Goal: Information Seeking & Learning: Learn about a topic

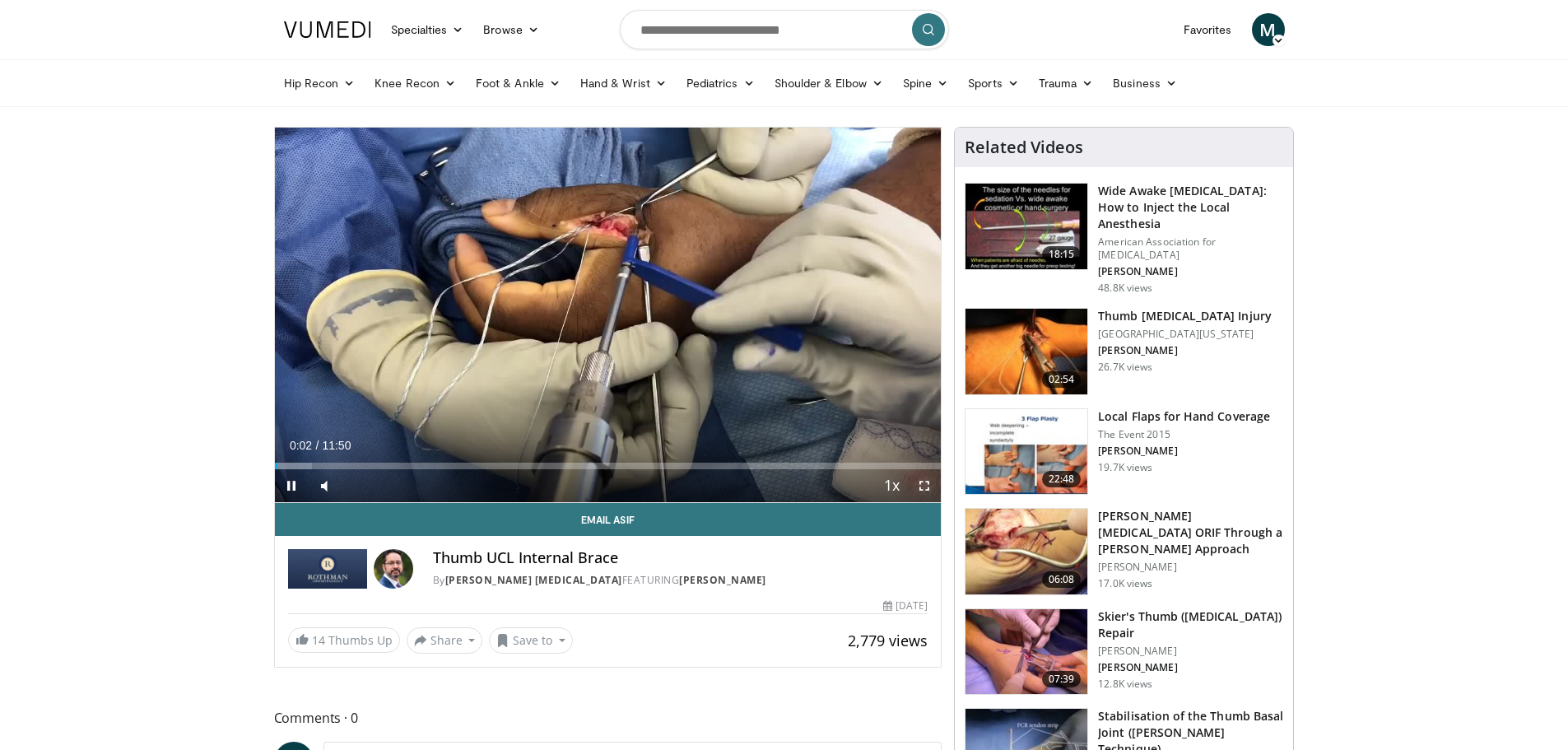
click at [926, 490] on span "Video Player" at bounding box center [924, 485] width 32 height 32
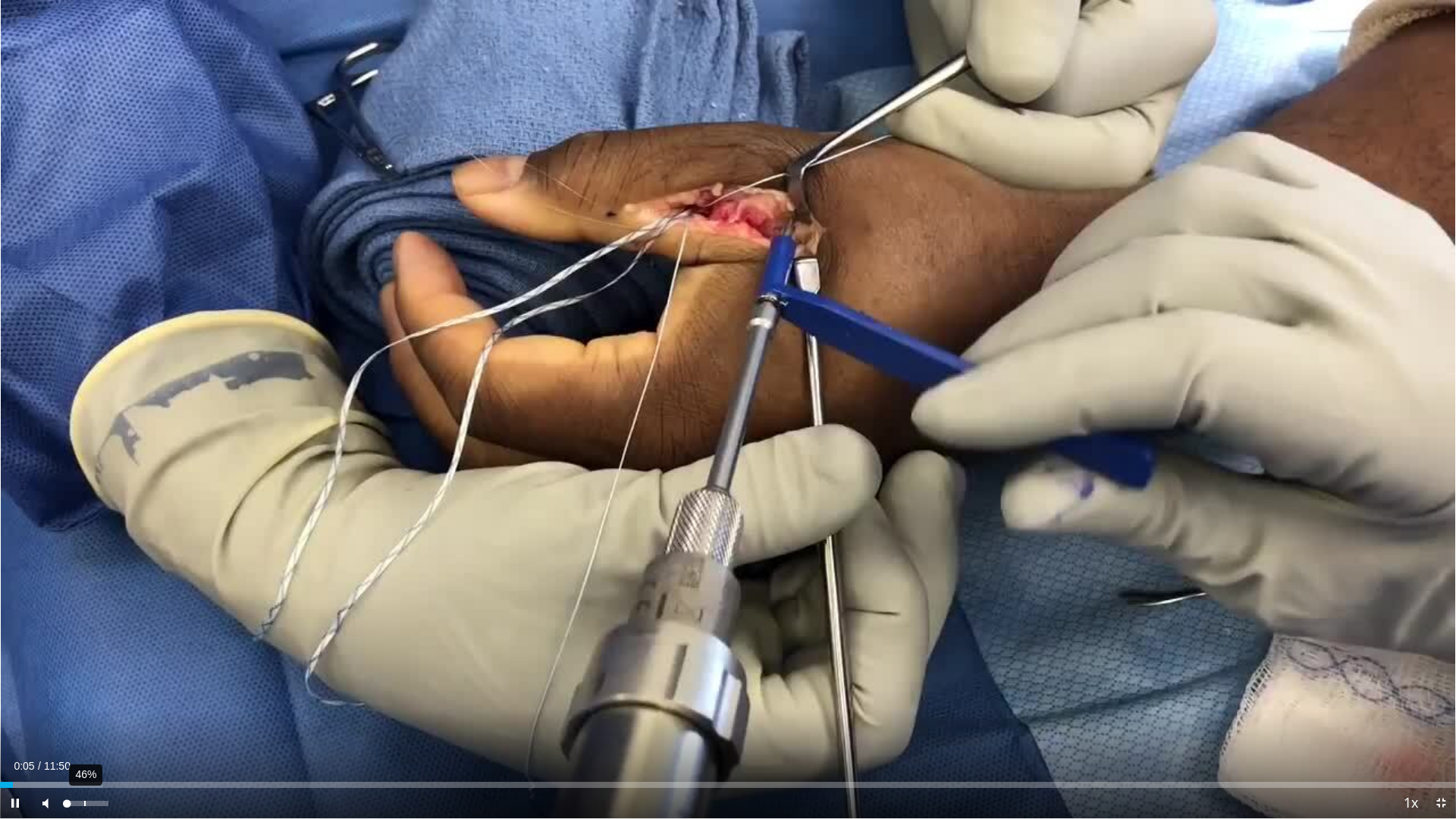
click at [85, 690] on div "46%" at bounding box center [86, 804] width 43 height 6
click at [95, 690] on div "70%" at bounding box center [86, 804] width 43 height 6
drag, startPoint x: 94, startPoint y: 805, endPoint x: 104, endPoint y: 805, distance: 10.0
click at [104, 690] on video-js "**********" at bounding box center [728, 410] width 1456 height 819
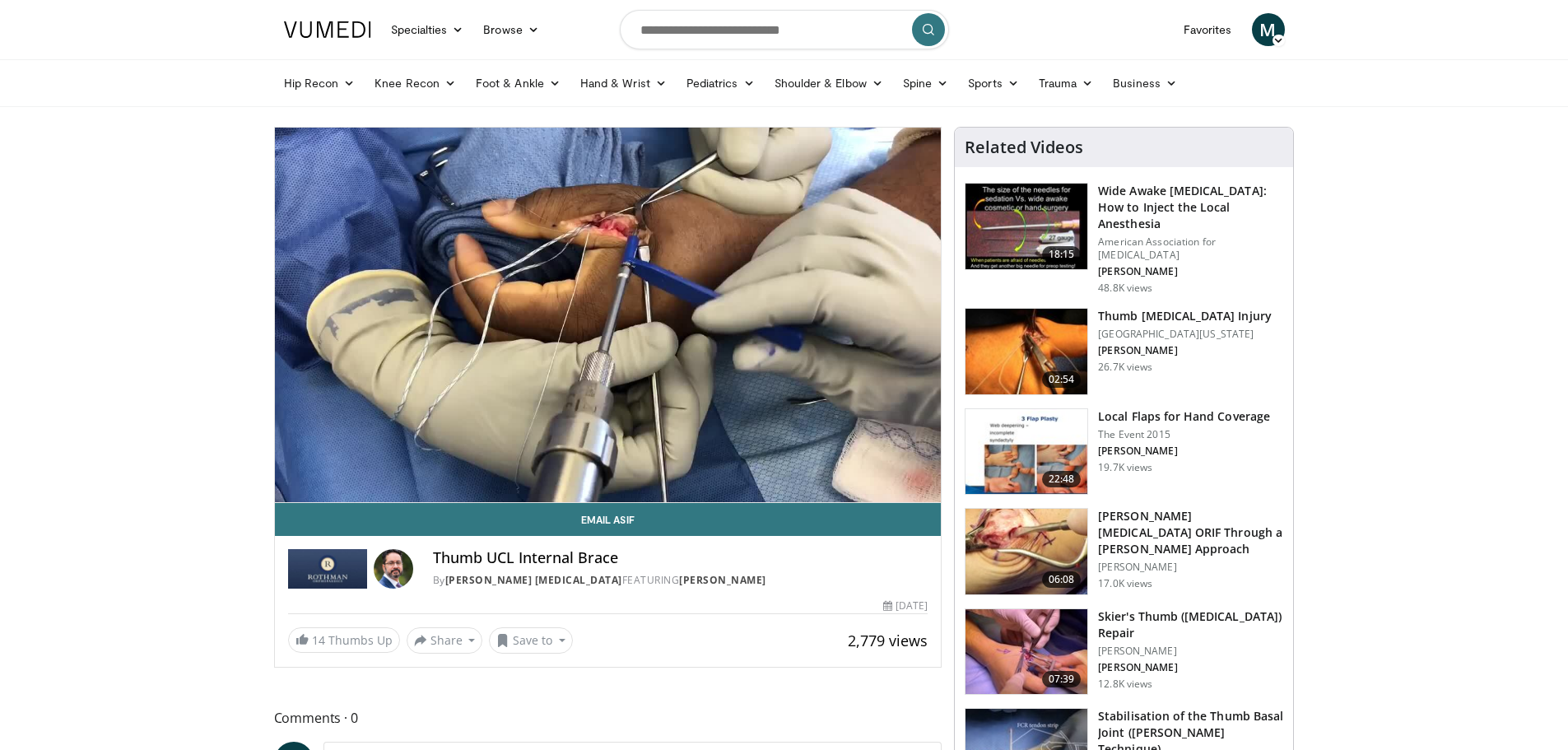
click at [1229, 308] on h3 "Thumb [MEDICAL_DATA] Injury" at bounding box center [1184, 316] width 174 height 17
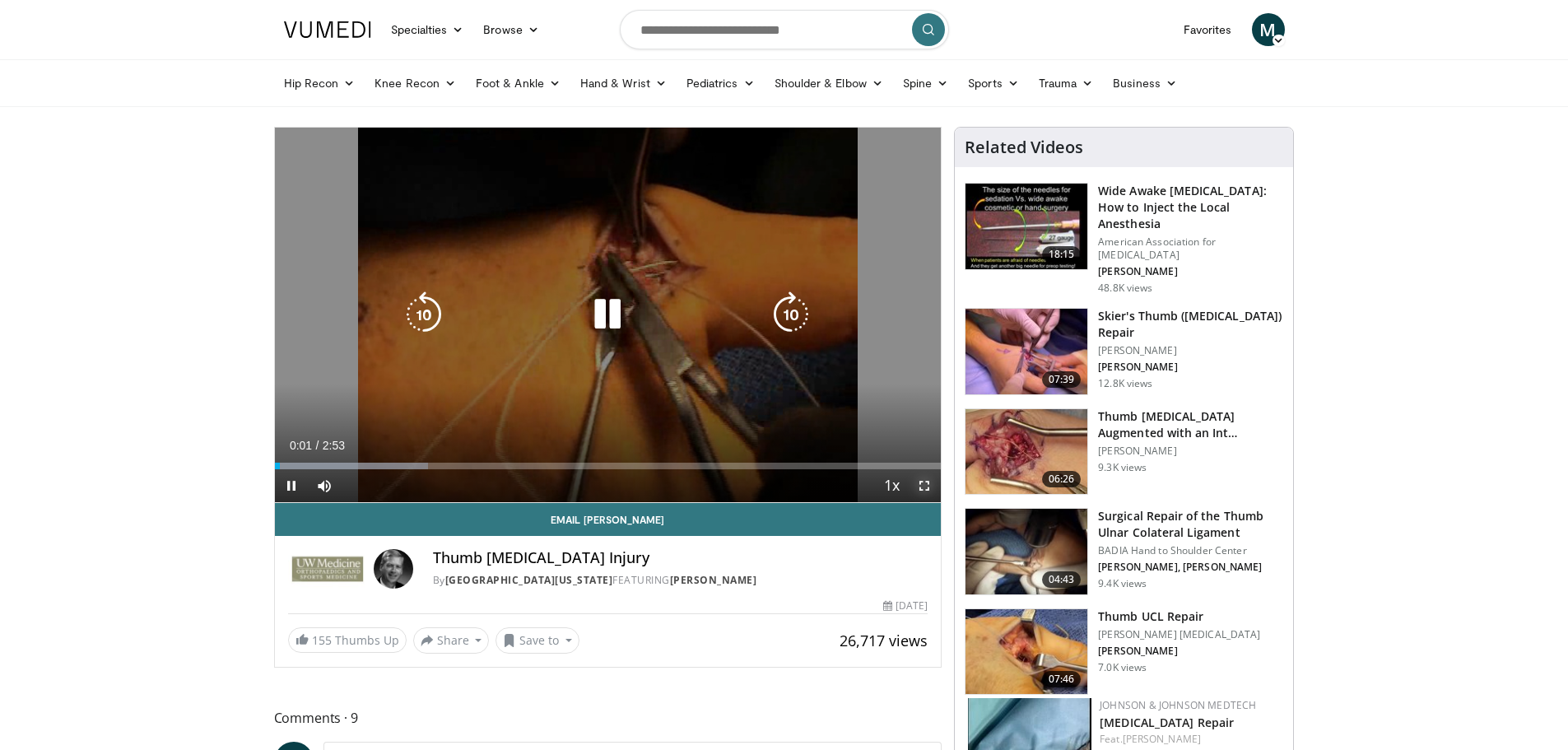
drag, startPoint x: 921, startPoint y: 487, endPoint x: 921, endPoint y: 586, distance: 99.0
click at [921, 487] on span "Video Player" at bounding box center [924, 485] width 32 height 32
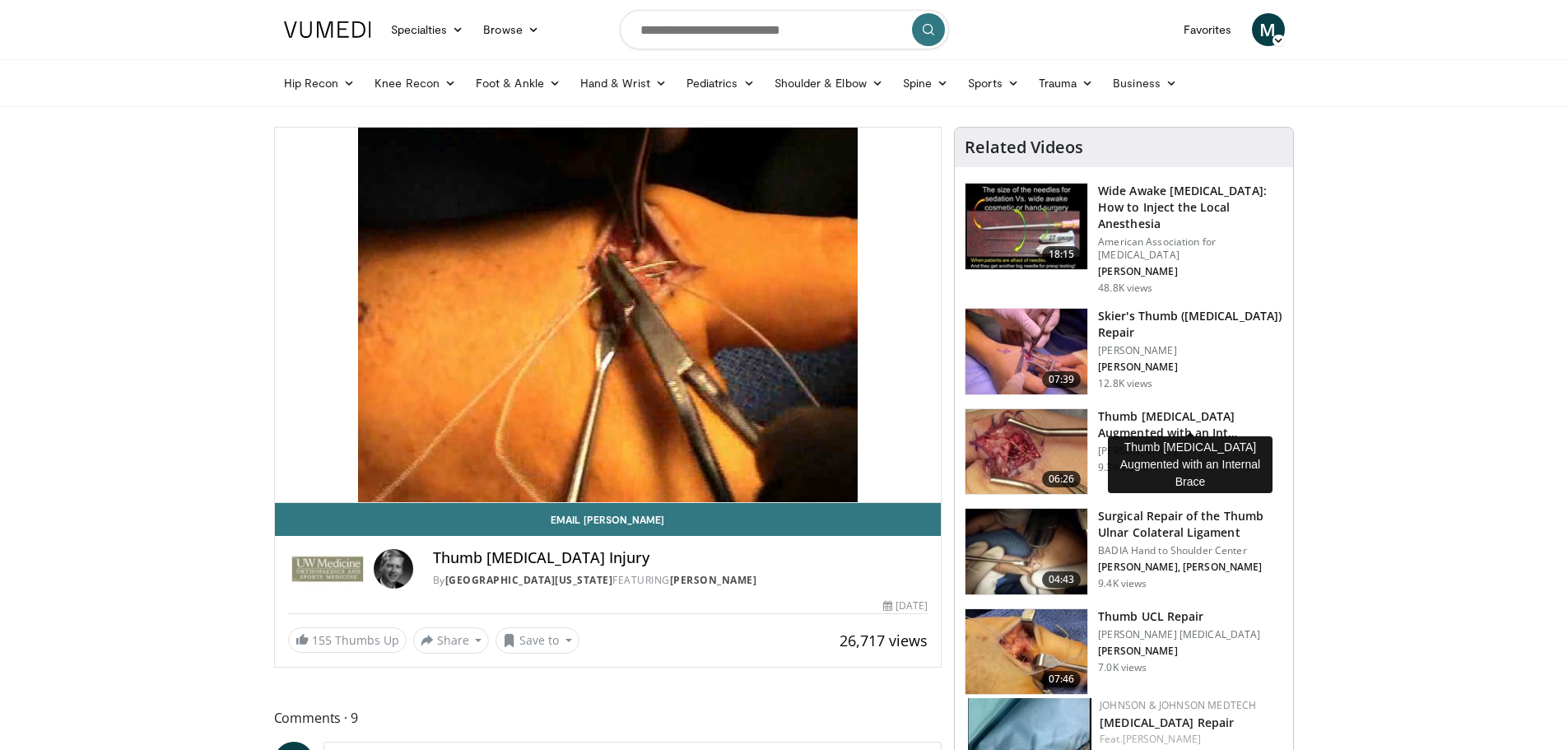
click at [1250, 408] on h3 "Thumb [MEDICAL_DATA] Augmented with an Int…" at bounding box center [1190, 424] width 185 height 32
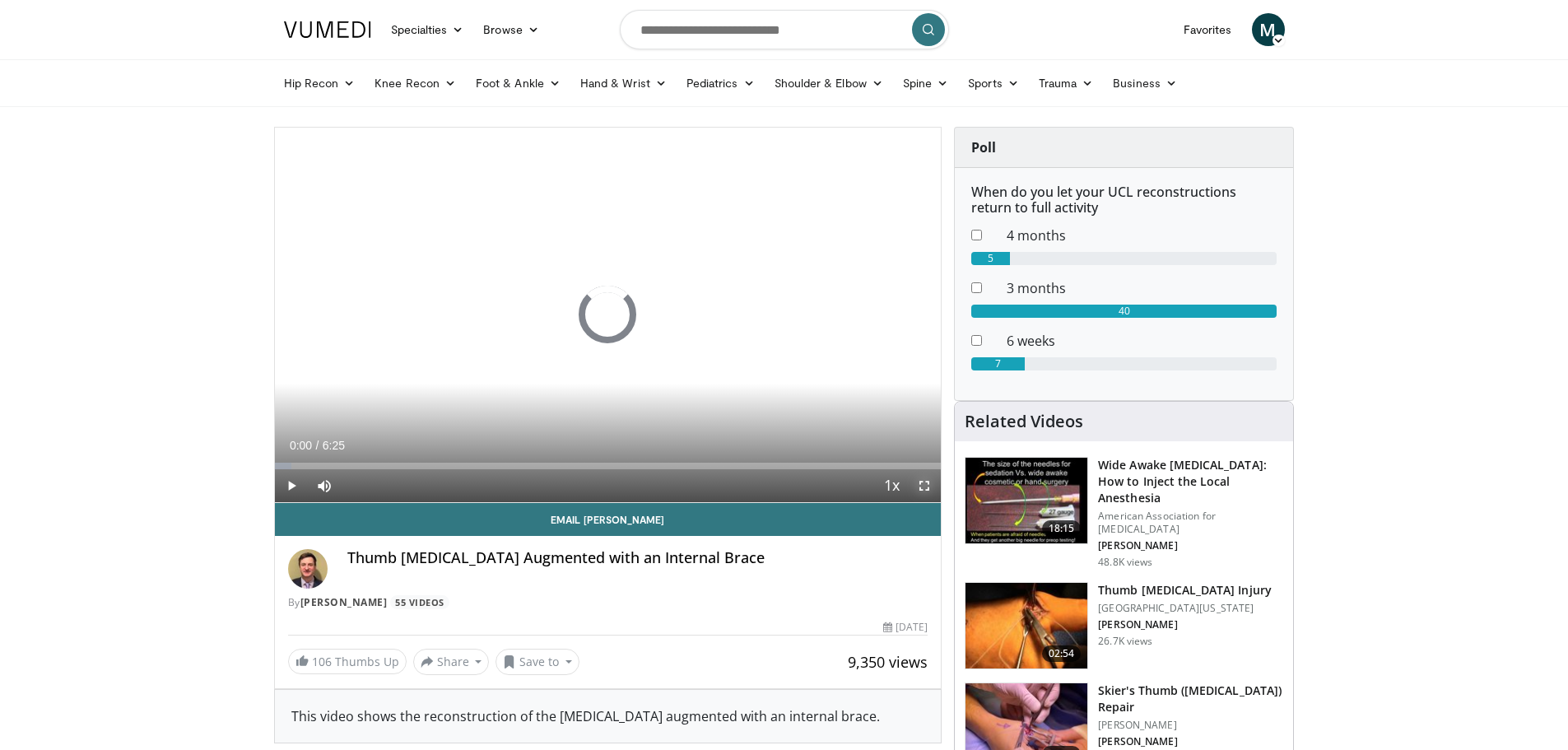
click at [921, 484] on span "Video Player" at bounding box center [924, 485] width 32 height 32
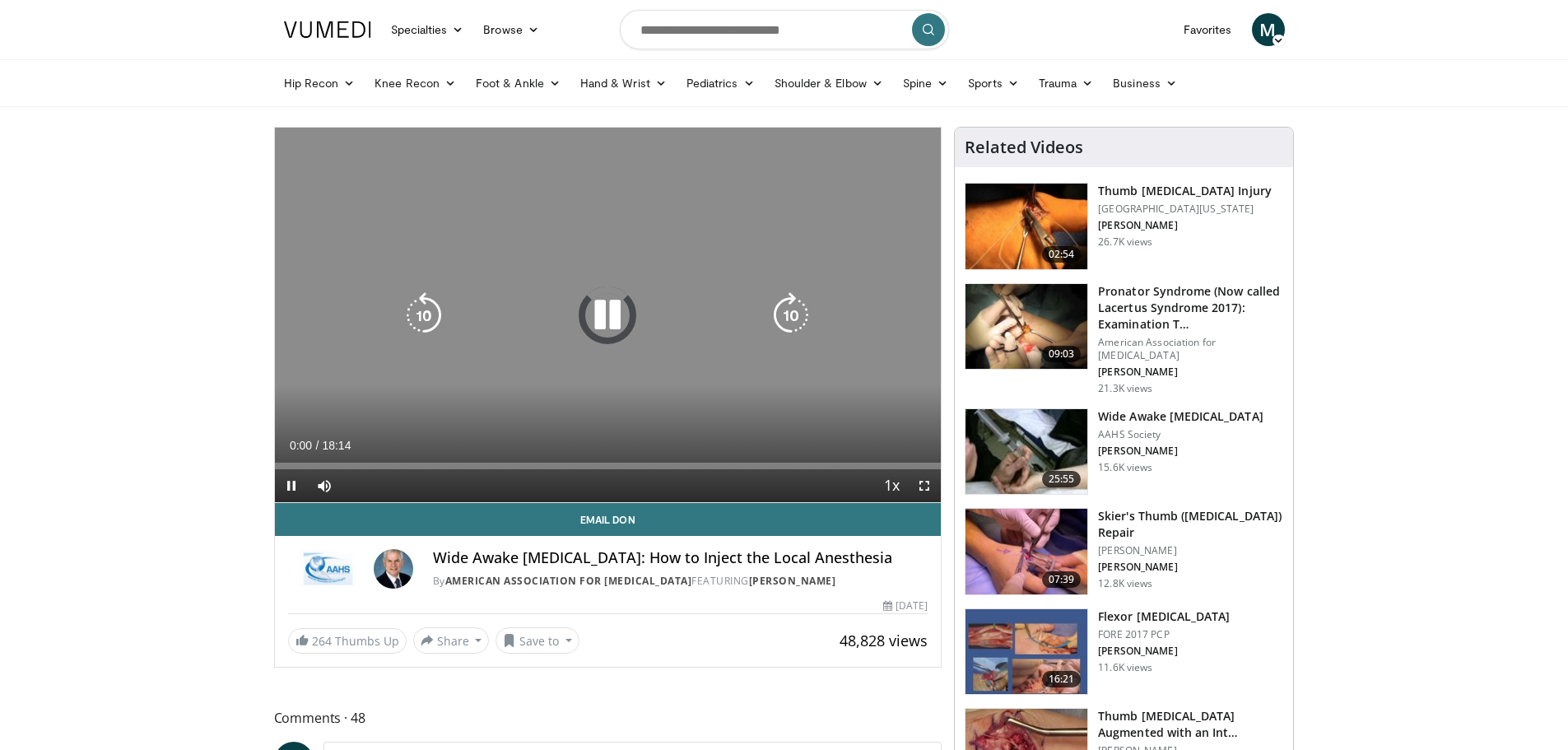
click at [610, 310] on icon "Video Player" at bounding box center [608, 315] width 46 height 46
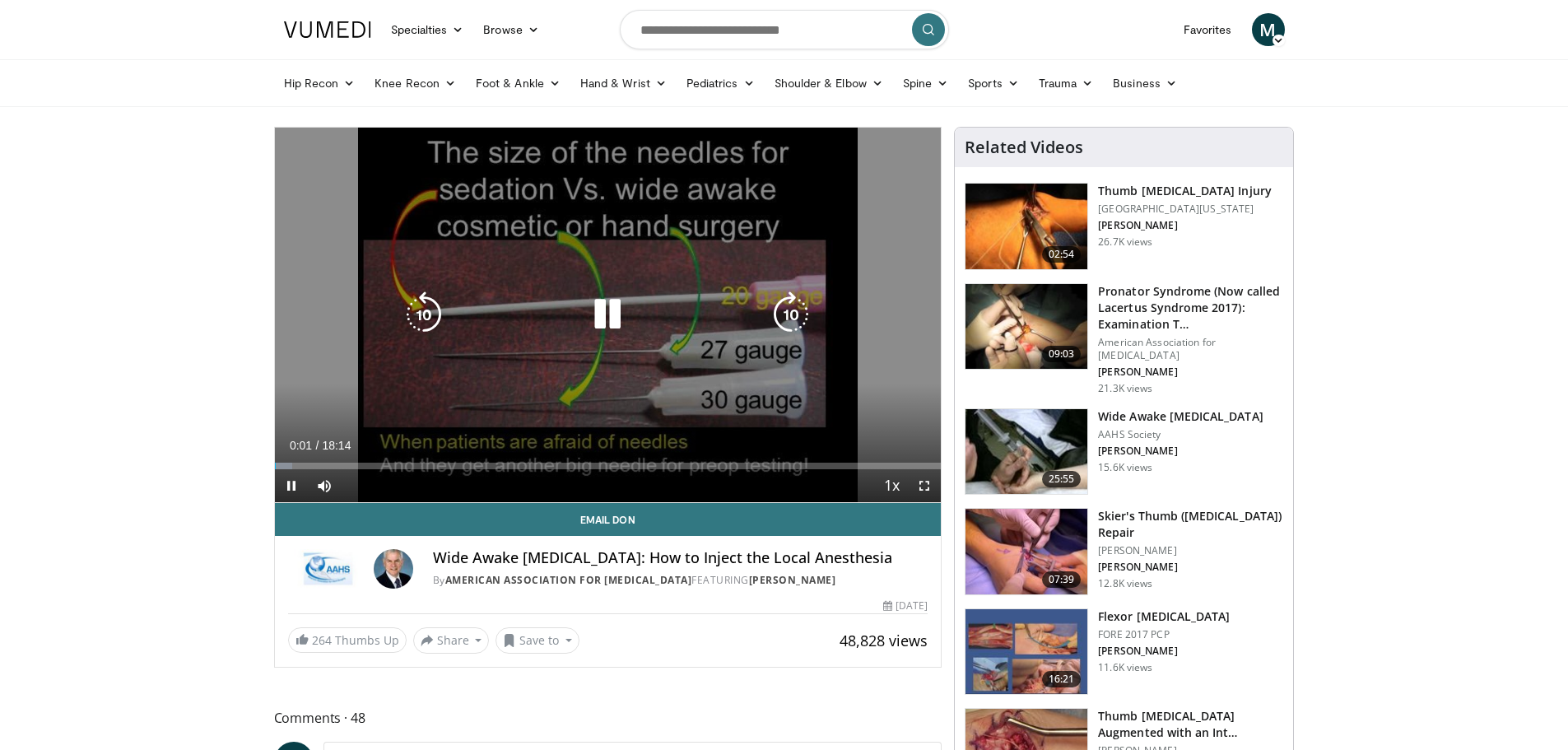
click at [612, 311] on icon "Video Player" at bounding box center [608, 314] width 46 height 46
